Goal: Task Accomplishment & Management: Use online tool/utility

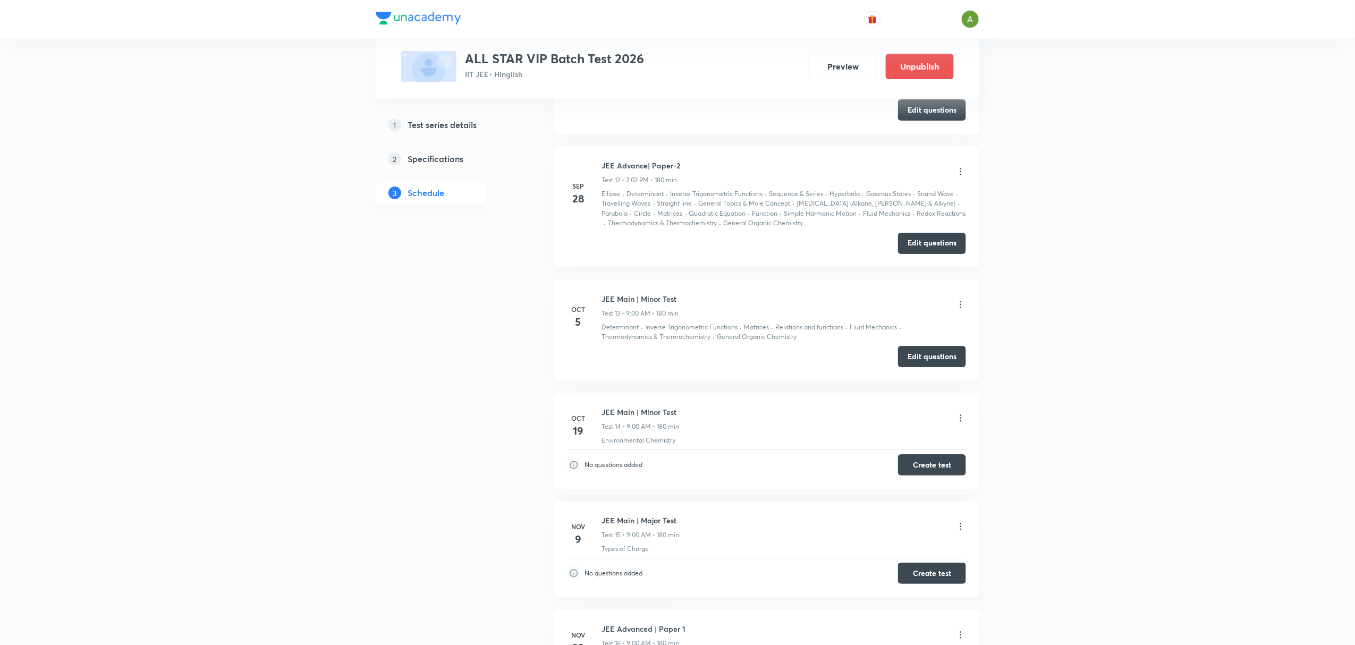
scroll to position [1817, 0]
click at [917, 363] on button "Edit questions" at bounding box center [932, 357] width 68 height 21
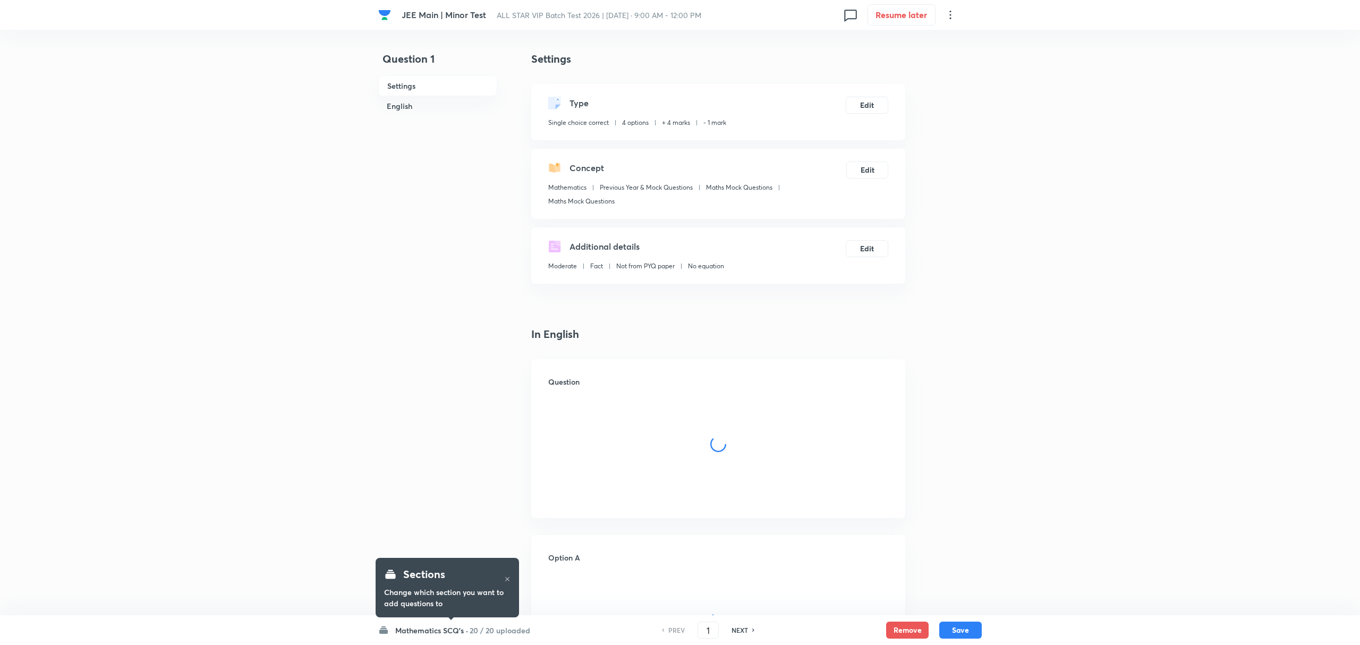
checkbox input "true"
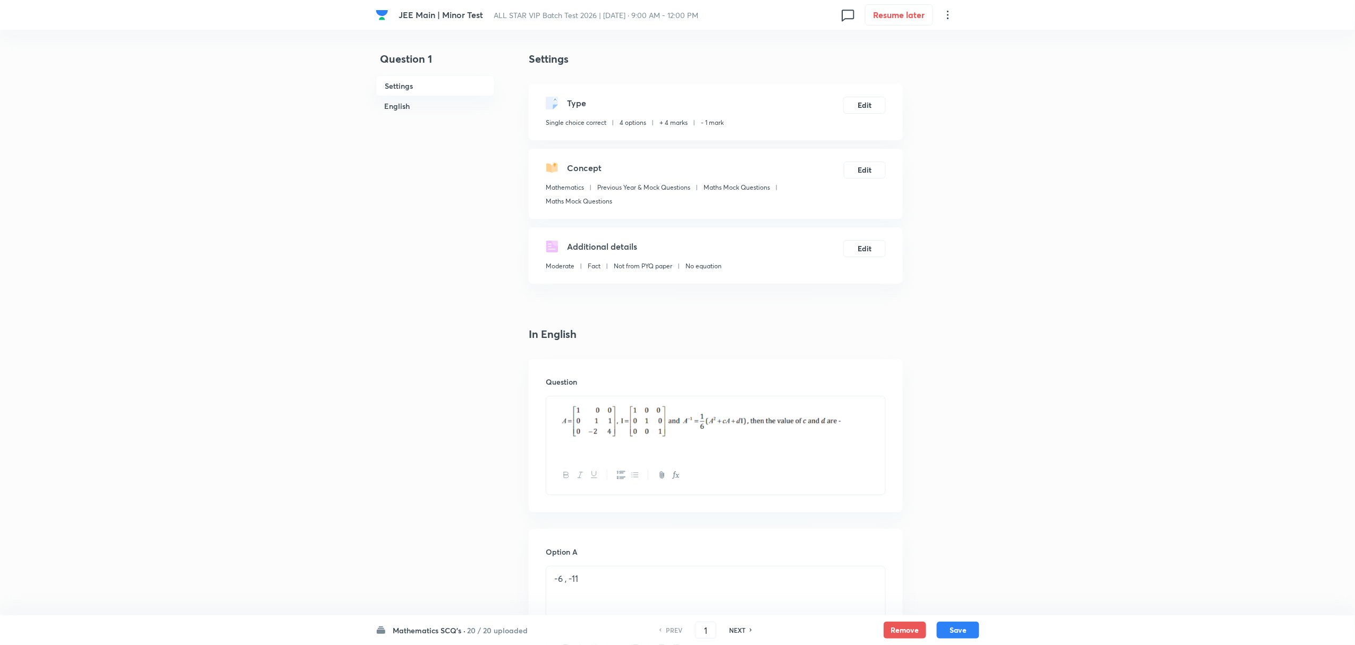
click at [482, 628] on h6 "20 / 20 uploaded" at bounding box center [497, 630] width 61 height 11
